Goal: Find specific page/section: Find specific page/section

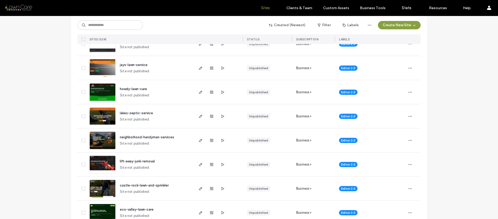
scroll to position [119, 0]
click at [108, 162] on img at bounding box center [103, 174] width 26 height 36
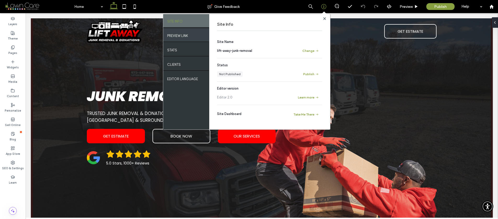
click at [183, 33] on label "PREVIEW LINK" at bounding box center [177, 34] width 21 height 7
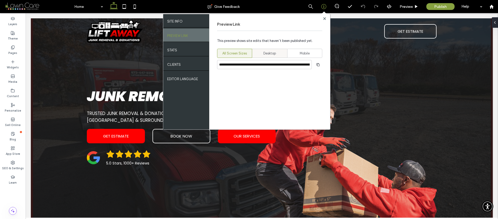
click at [263, 55] on div "Desktop" at bounding box center [270, 53] width 28 height 9
type input "**********"
click at [319, 64] on use "button" at bounding box center [318, 64] width 3 height 3
click at [326, 18] on div at bounding box center [325, 18] width 4 height 4
click at [323, 18] on icon at bounding box center [324, 18] width 3 height 3
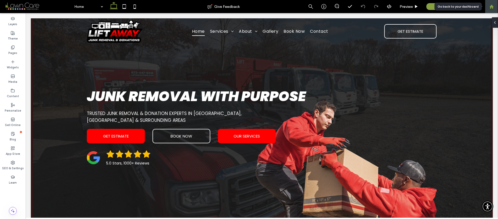
click at [492, 7] on use at bounding box center [492, 6] width 4 height 4
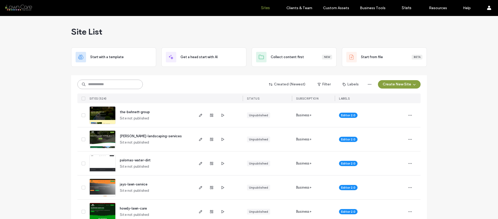
click at [120, 84] on input at bounding box center [109, 84] width 65 height 9
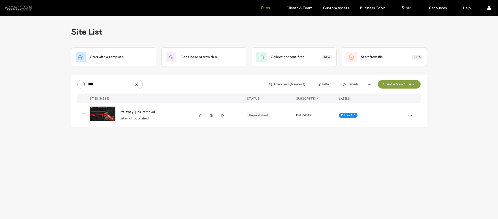
type input "****"
click at [104, 110] on img at bounding box center [103, 125] width 26 height 36
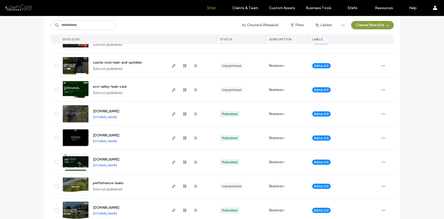
scroll to position [186, 0]
